Goal: Information Seeking & Learning: Learn about a topic

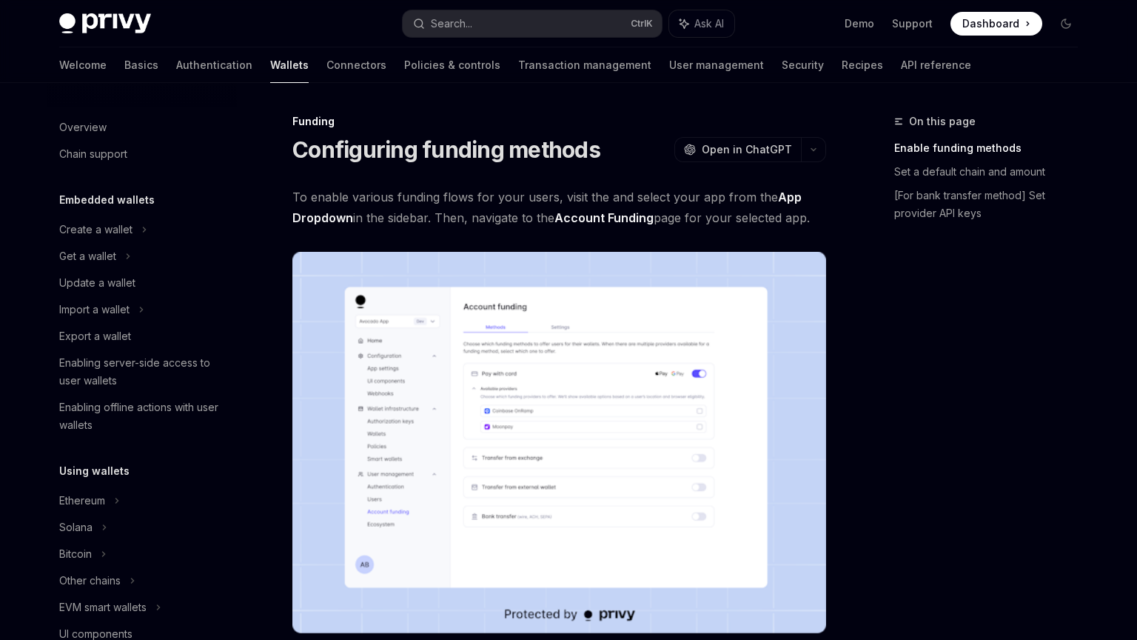
scroll to position [428, 0]
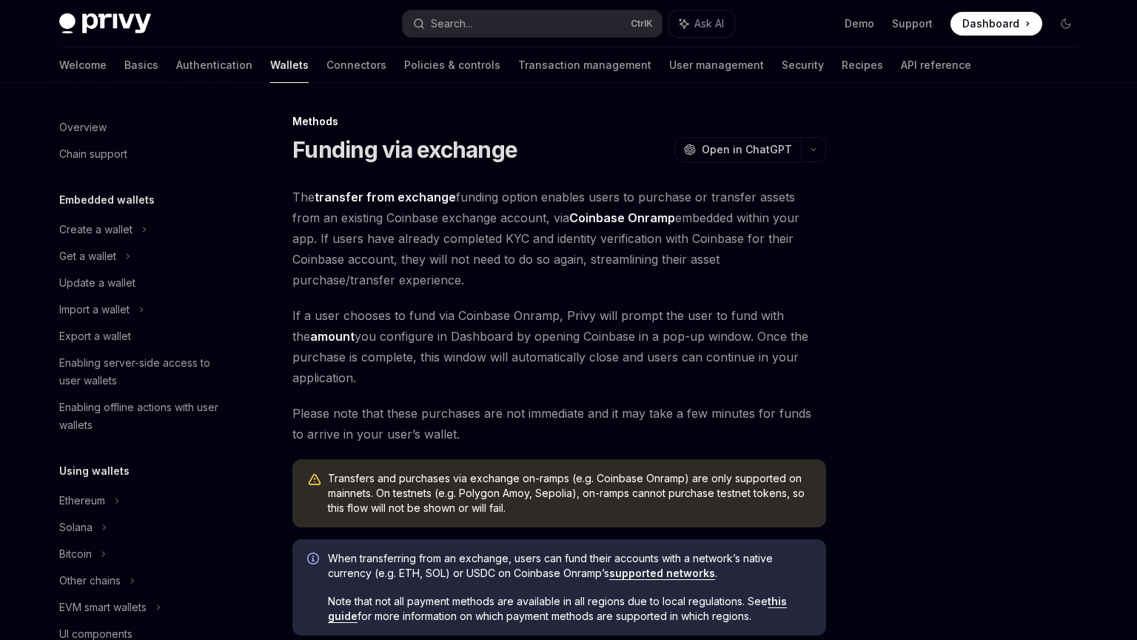
scroll to position [499, 0]
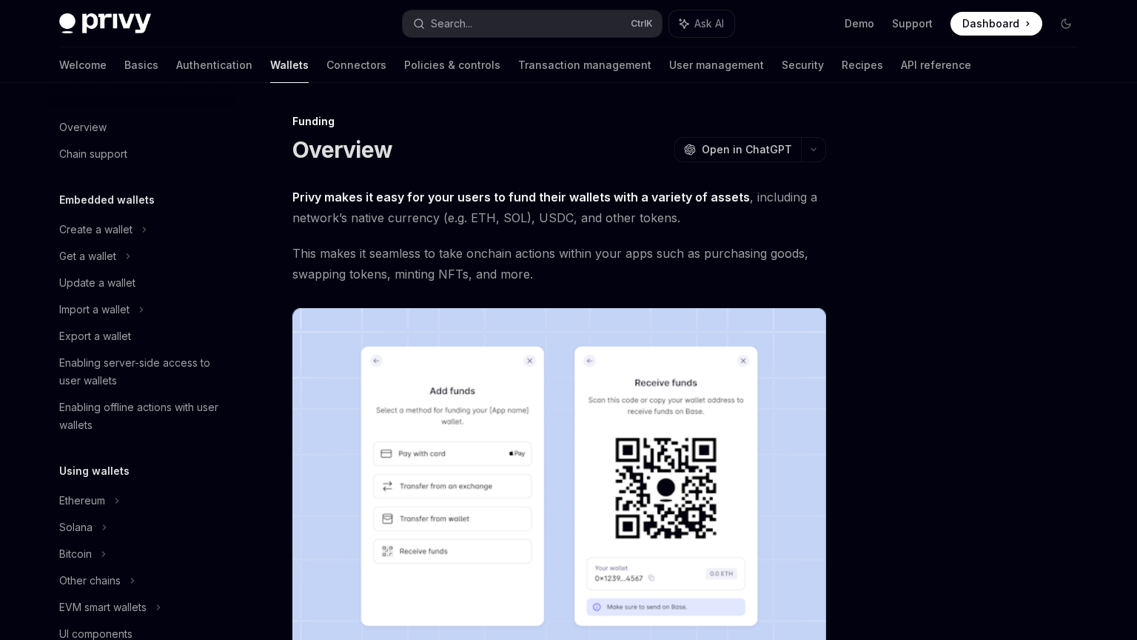
scroll to position [375, 0]
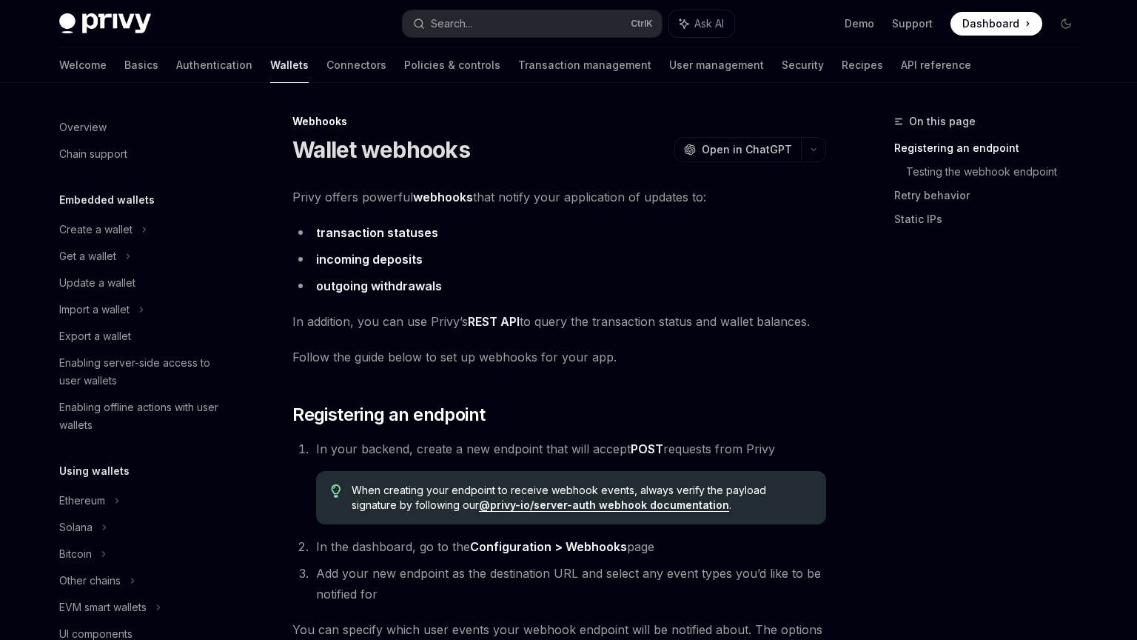
scroll to position [530, 0]
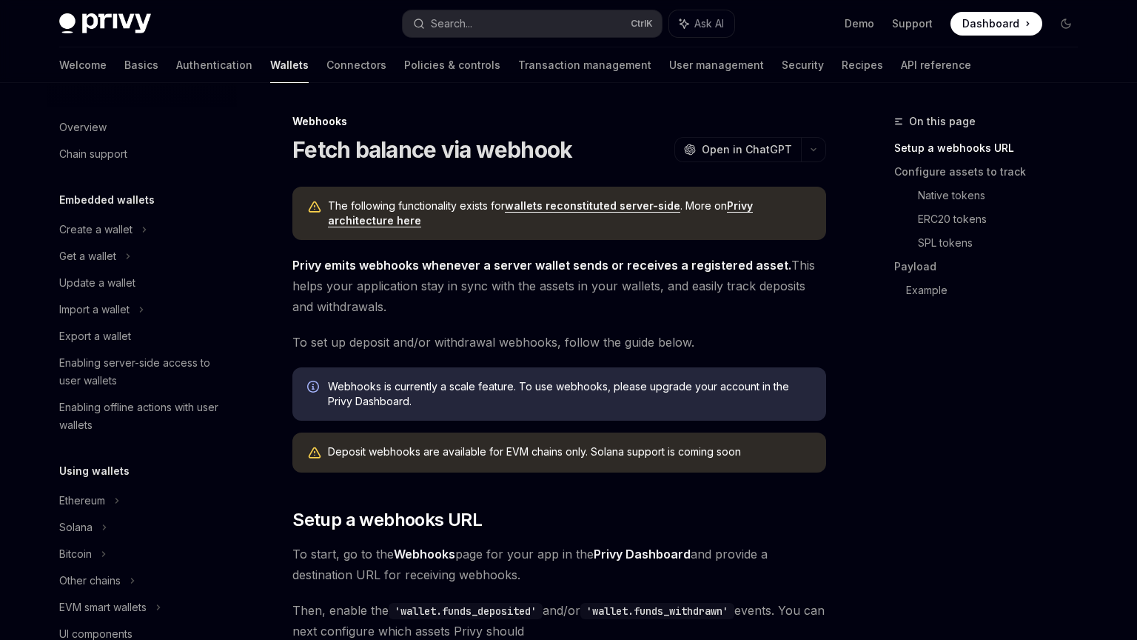
scroll to position [557, 0]
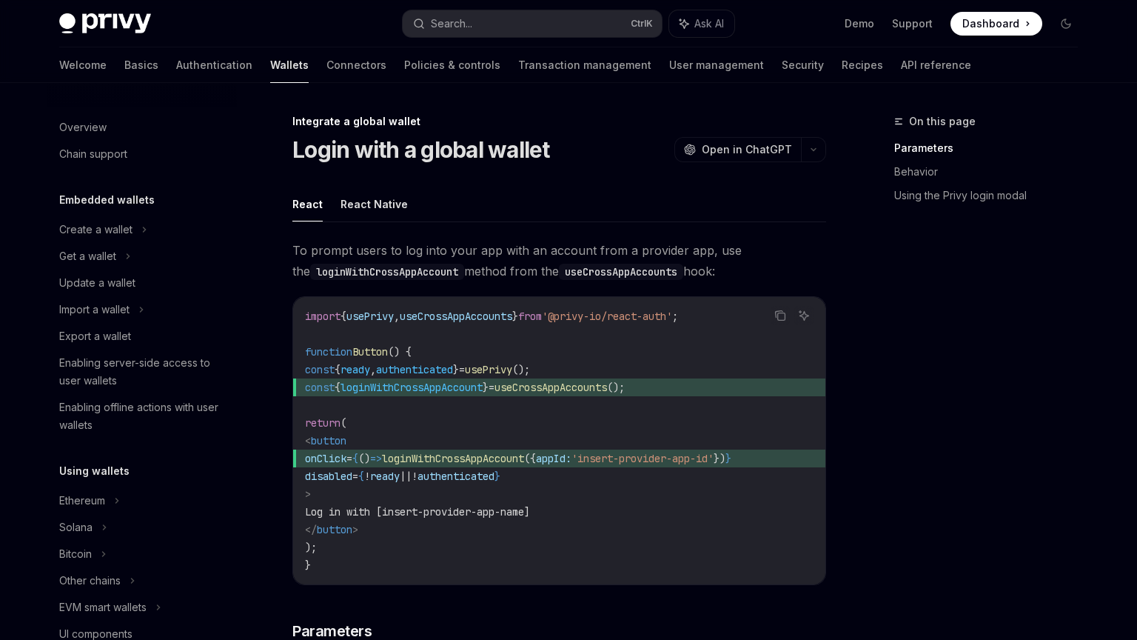
scroll to position [828, 0]
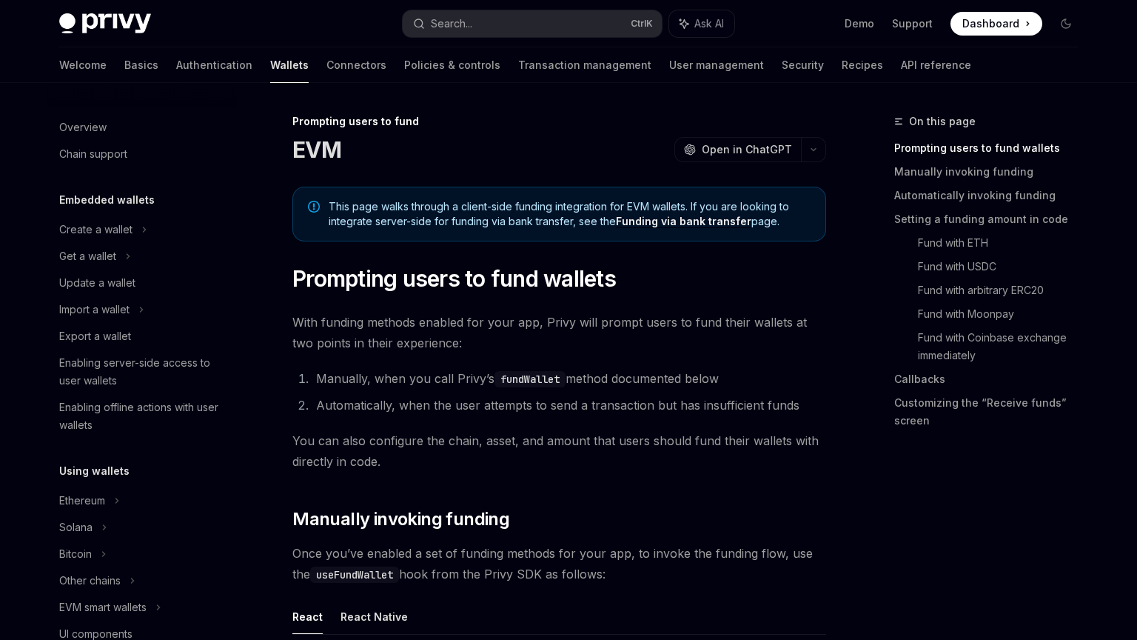
scroll to position [481, 0]
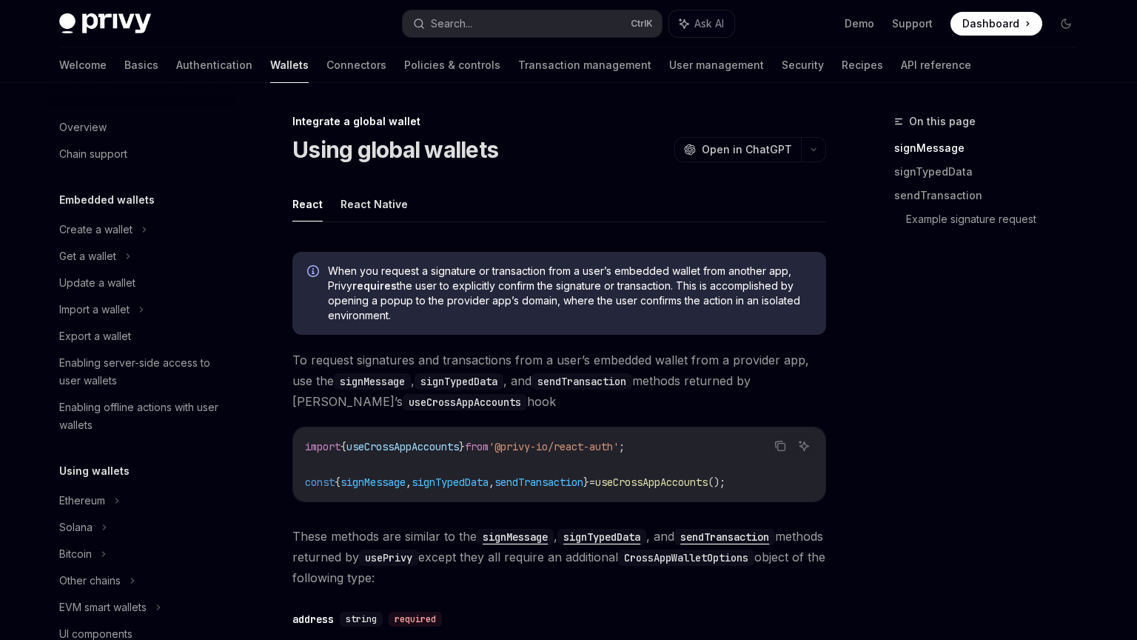
scroll to position [828, 0]
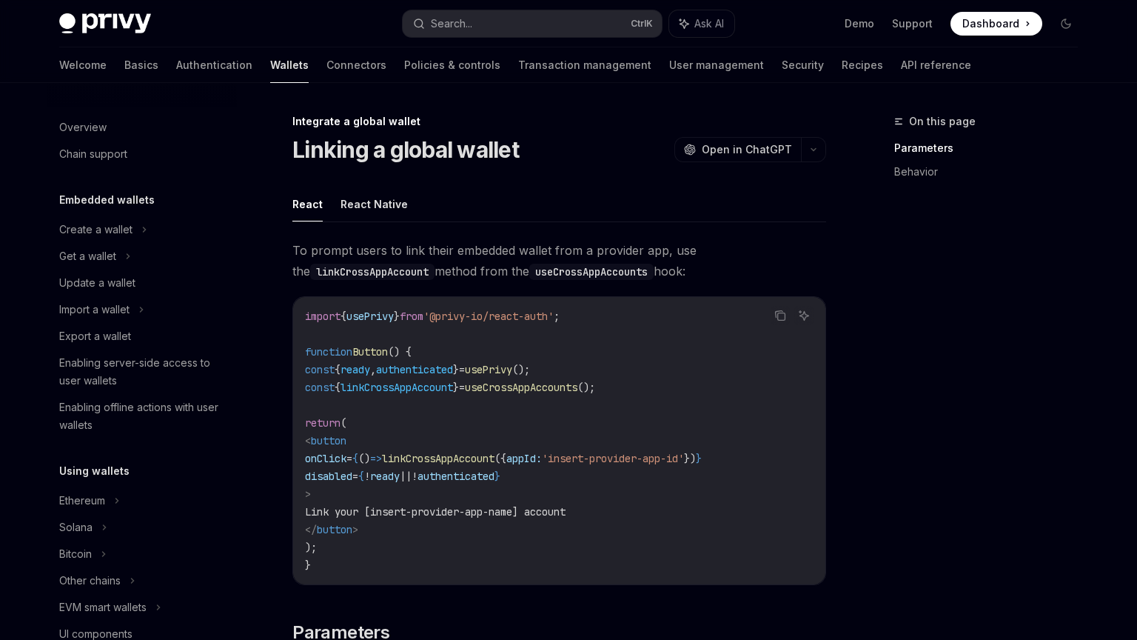
scroll to position [828, 0]
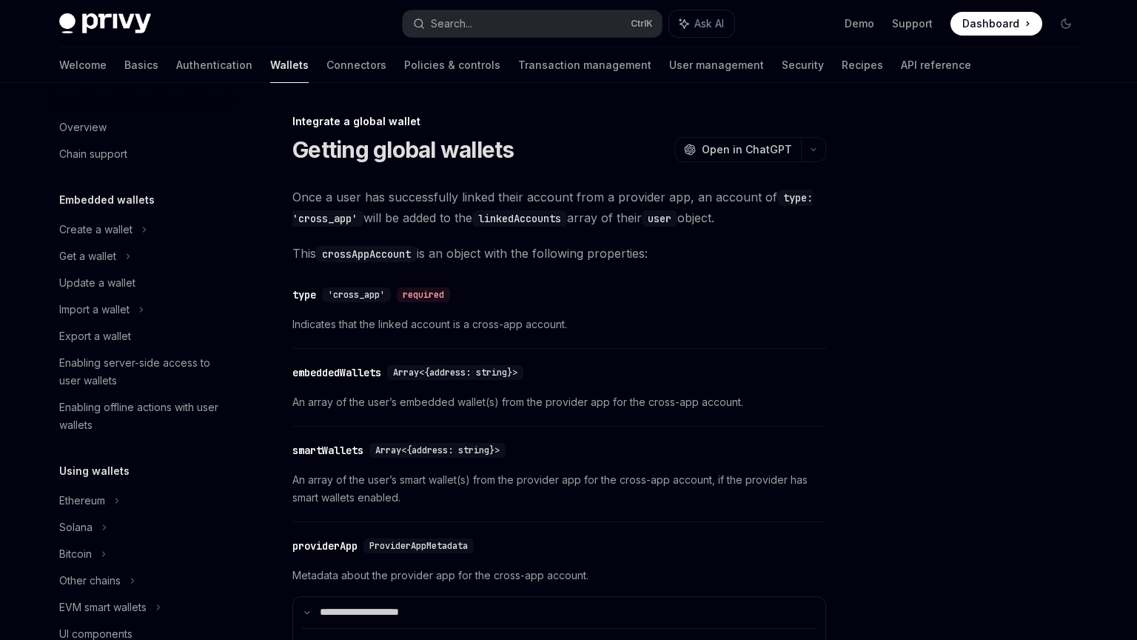
scroll to position [828, 0]
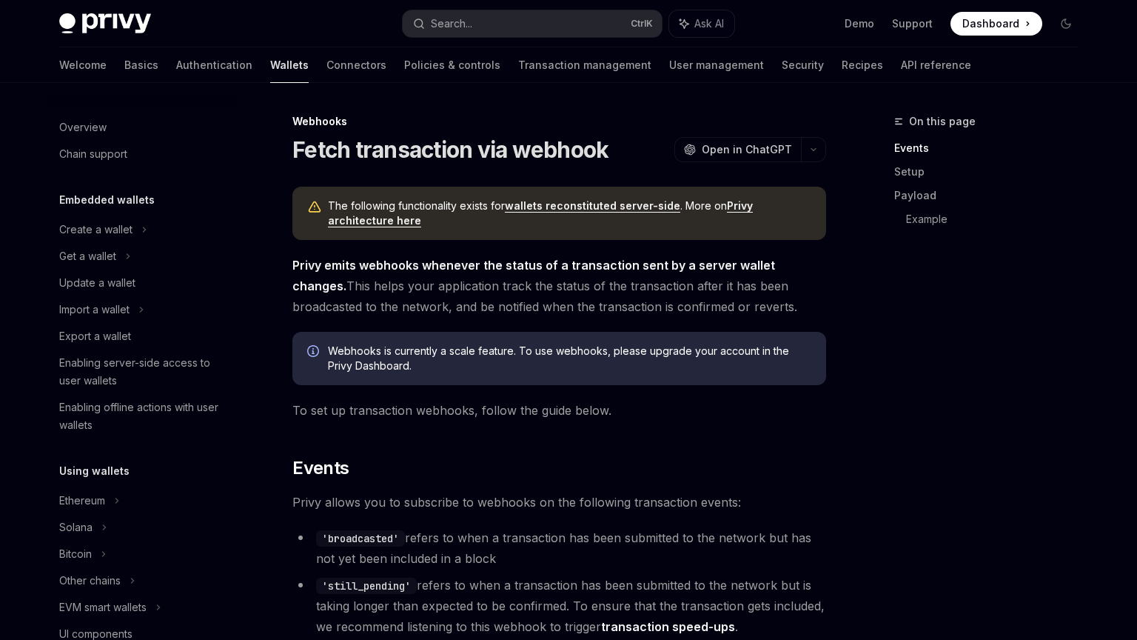
scroll to position [583, 0]
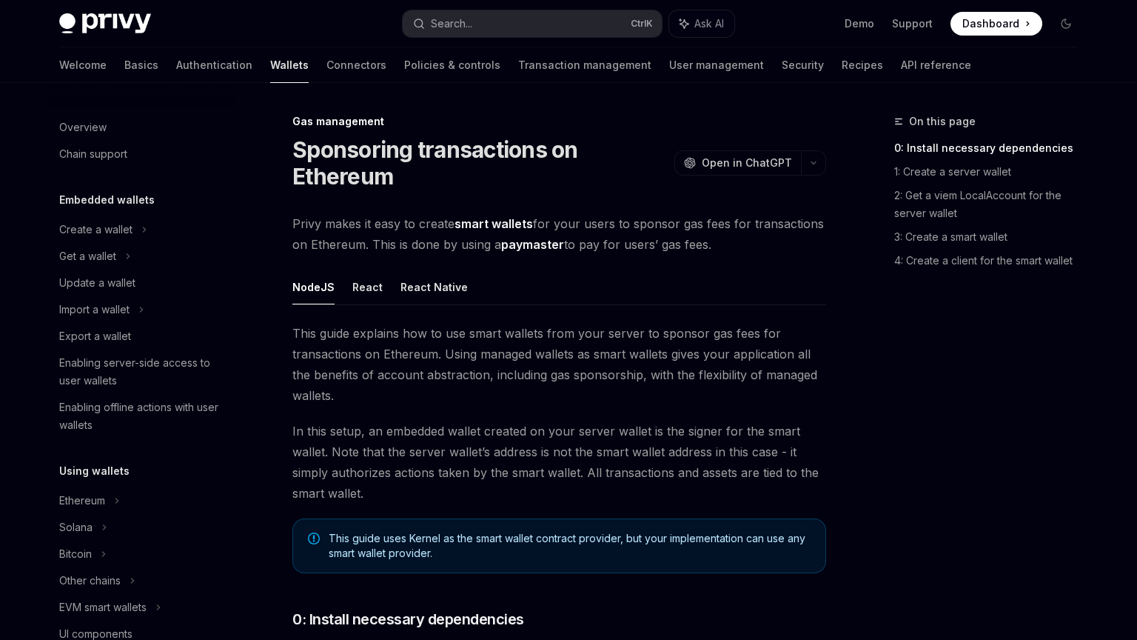
scroll to position [641, 0]
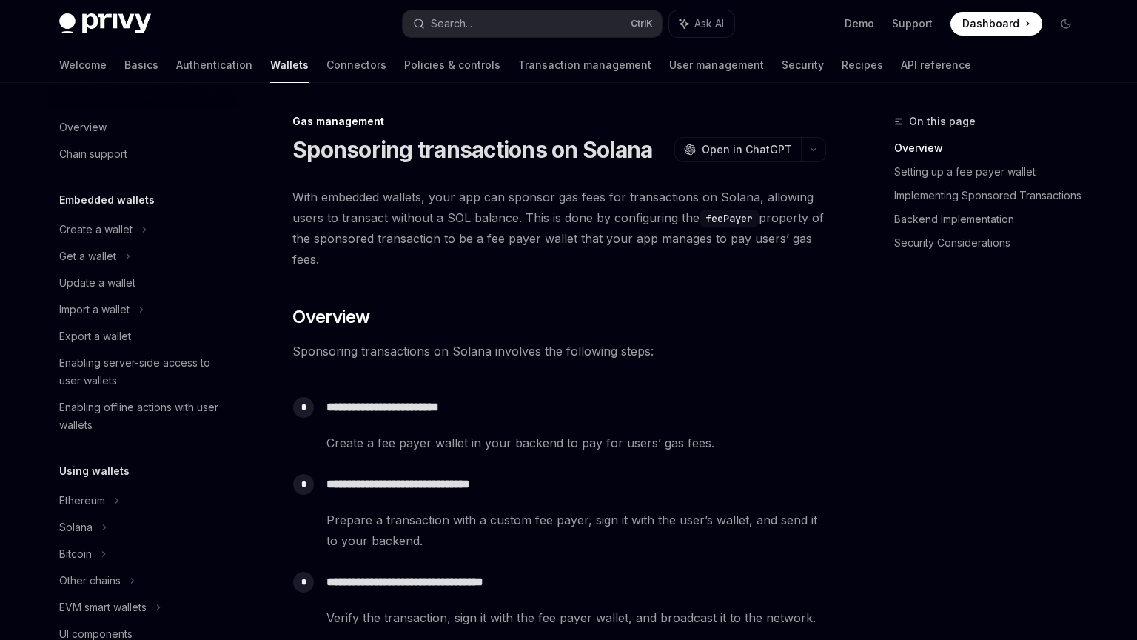
scroll to position [641, 0]
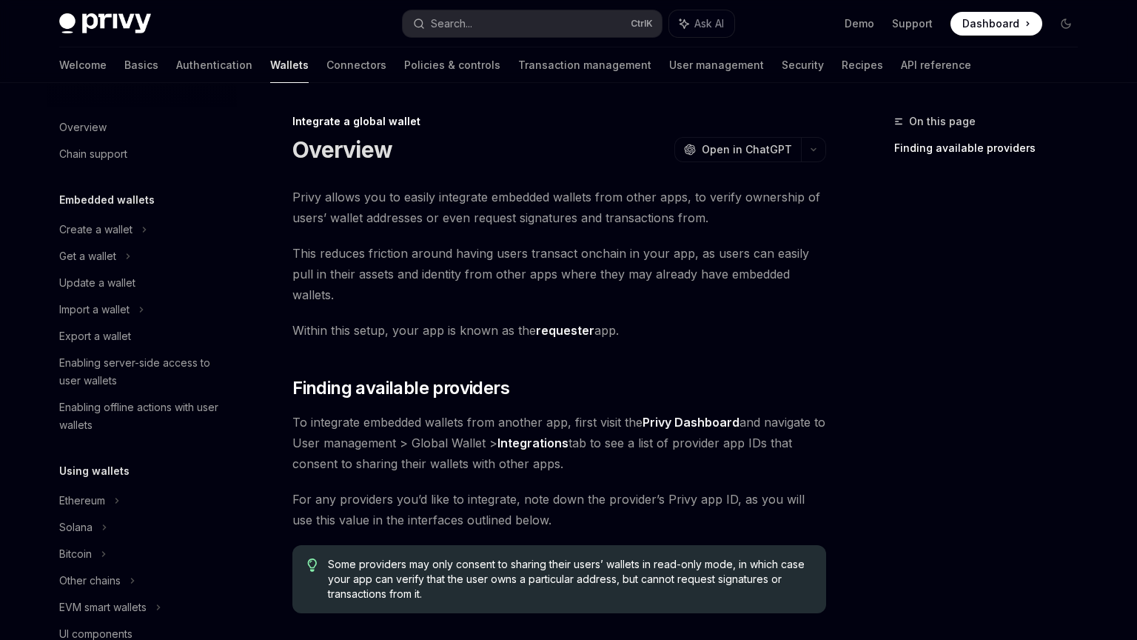
scroll to position [828, 0]
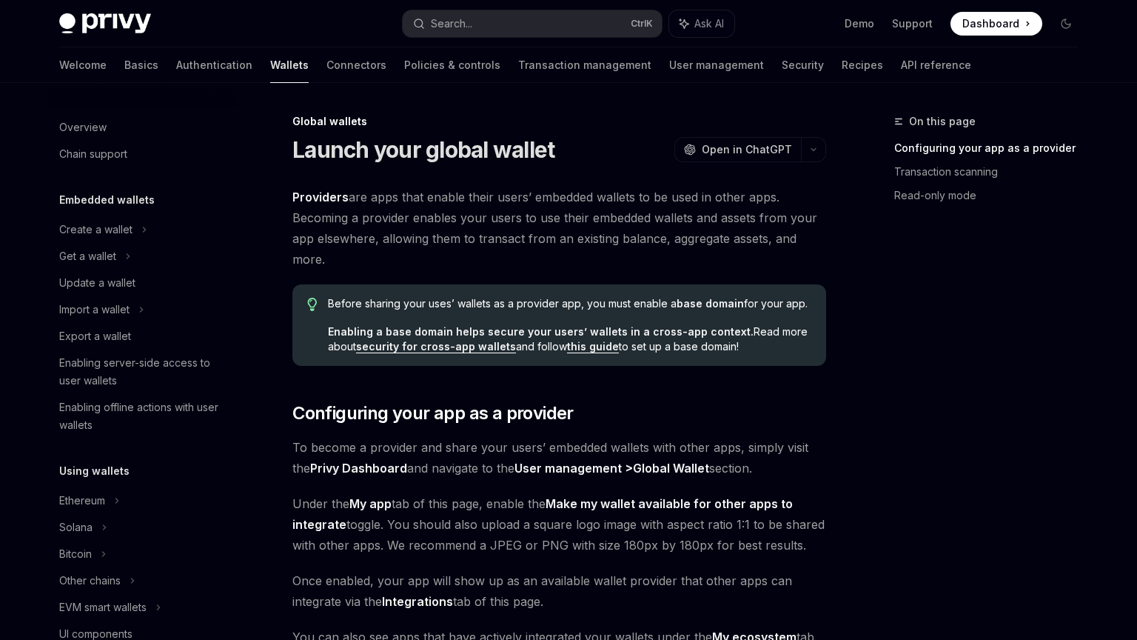
scroll to position [641, 0]
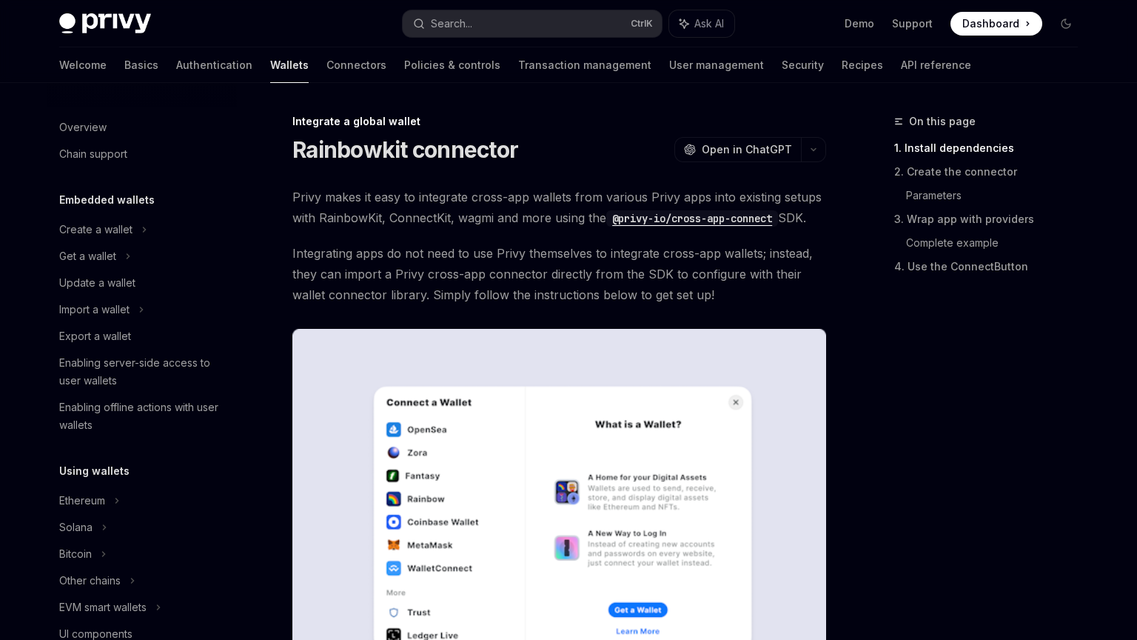
scroll to position [828, 0]
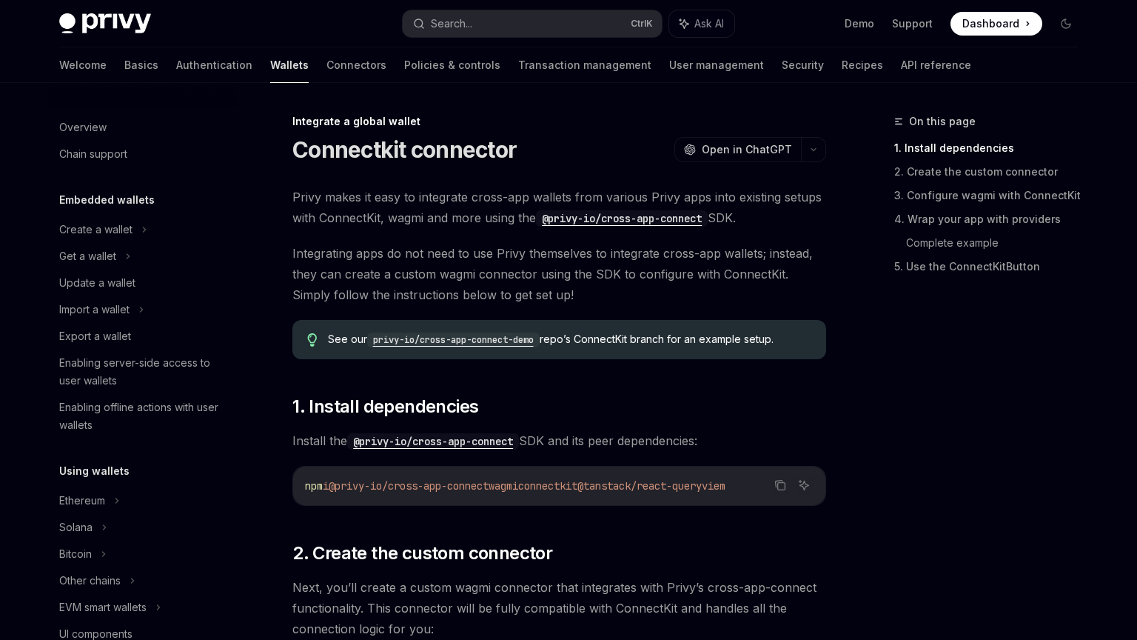
scroll to position [828, 0]
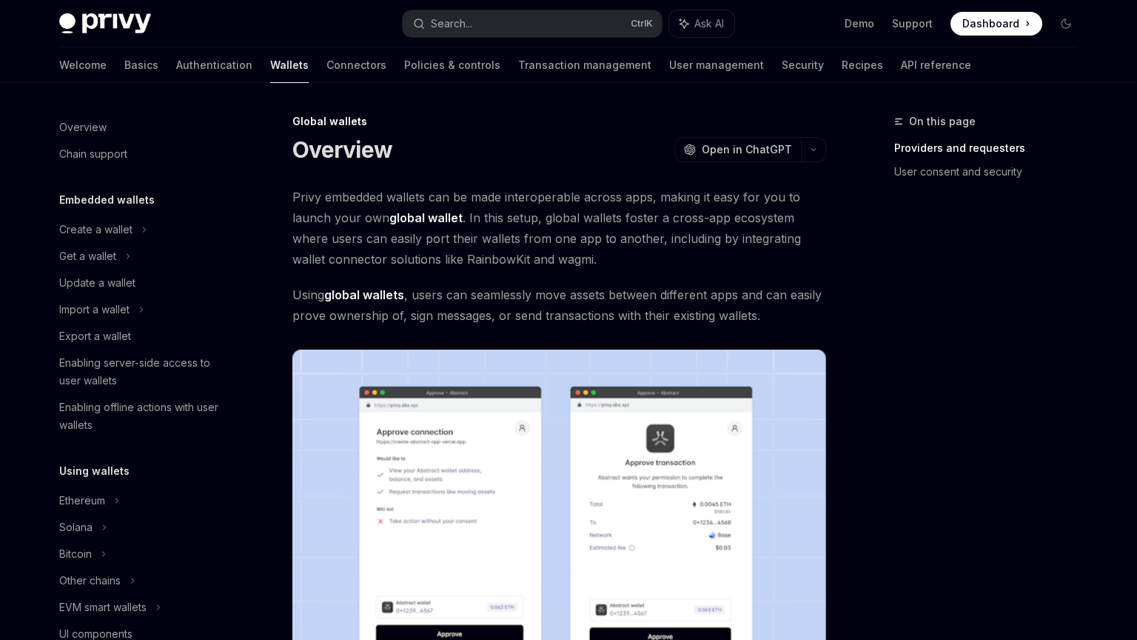
scroll to position [641, 0]
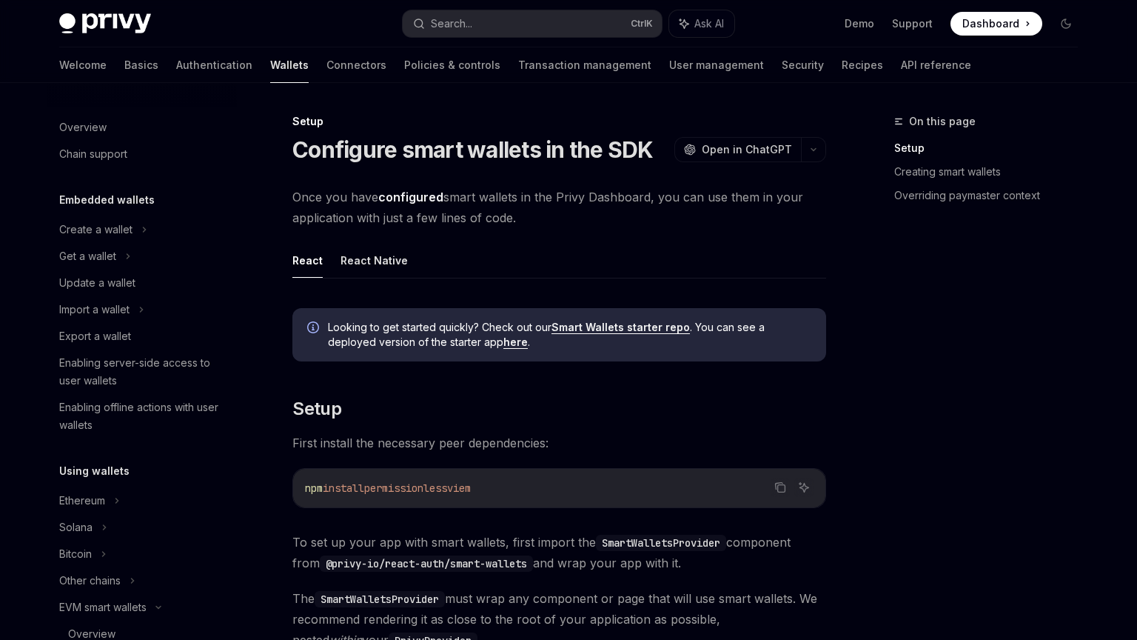
scroll to position [352, 0]
